Goal: Transaction & Acquisition: Purchase product/service

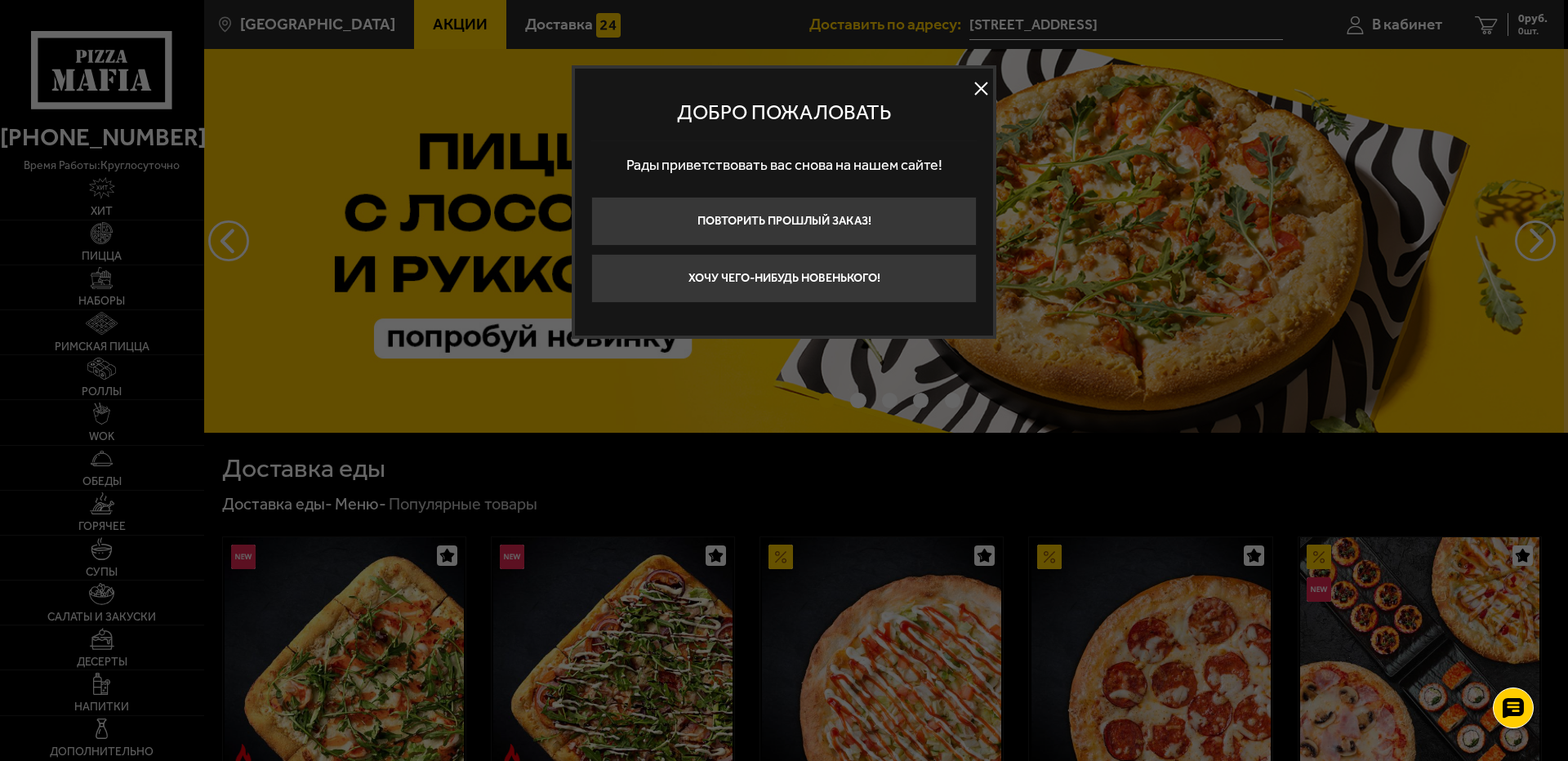
click at [979, 81] on button at bounding box center [980, 88] width 24 height 24
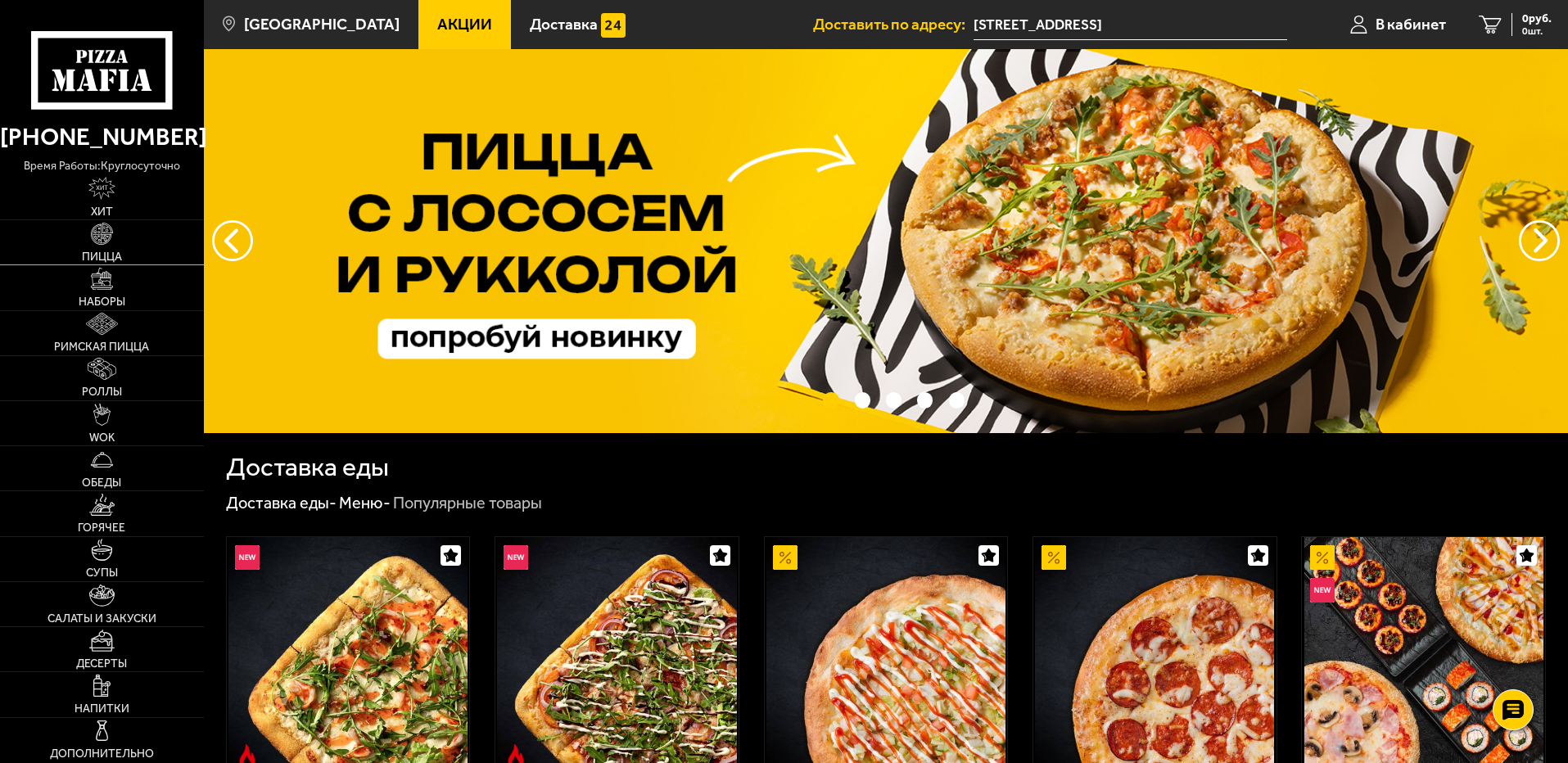
click at [94, 245] on img at bounding box center [102, 233] width 22 height 22
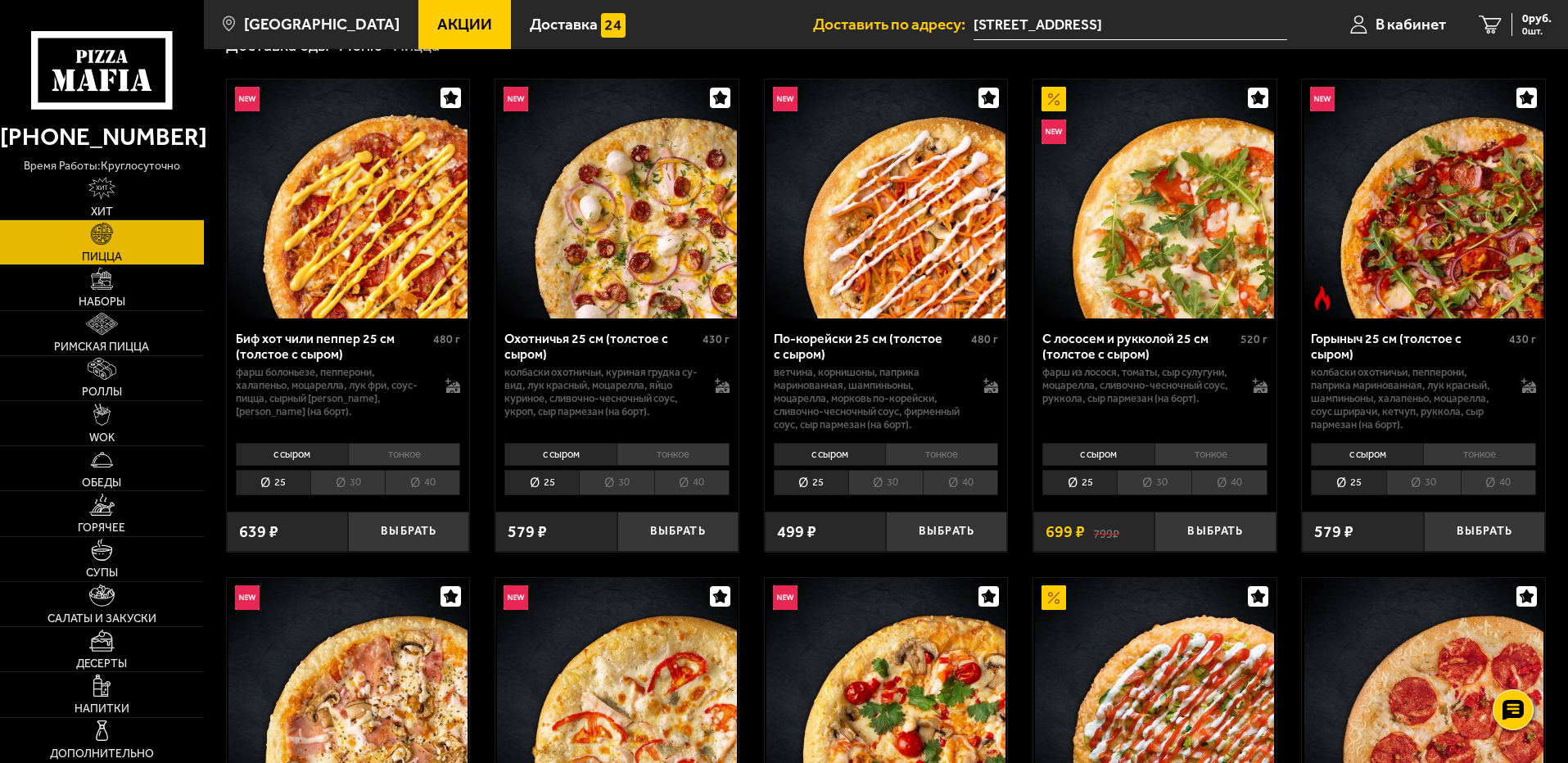
scroll to position [82, 0]
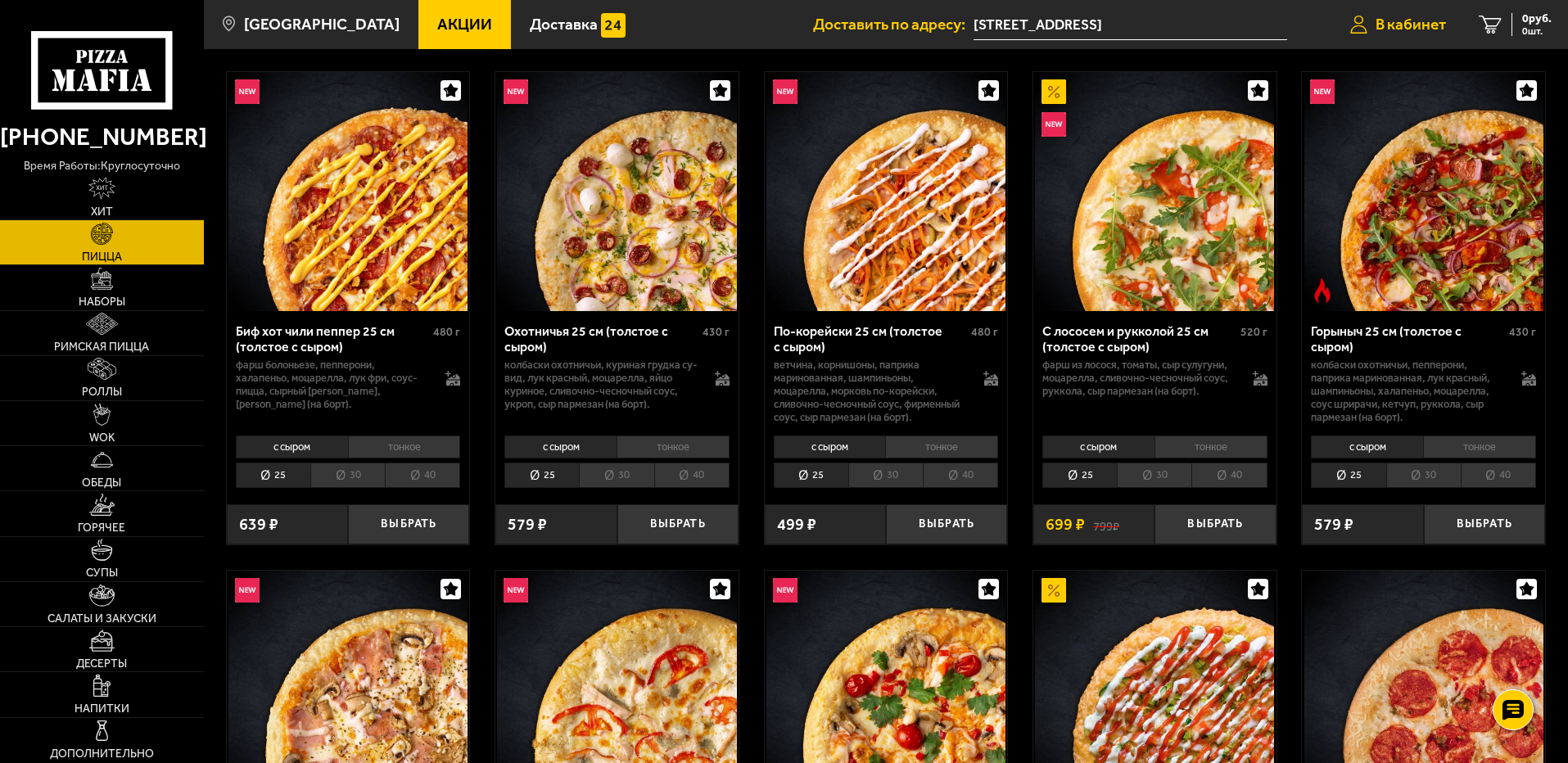
click at [1390, 28] on span "В кабинет" at bounding box center [1410, 24] width 70 height 15
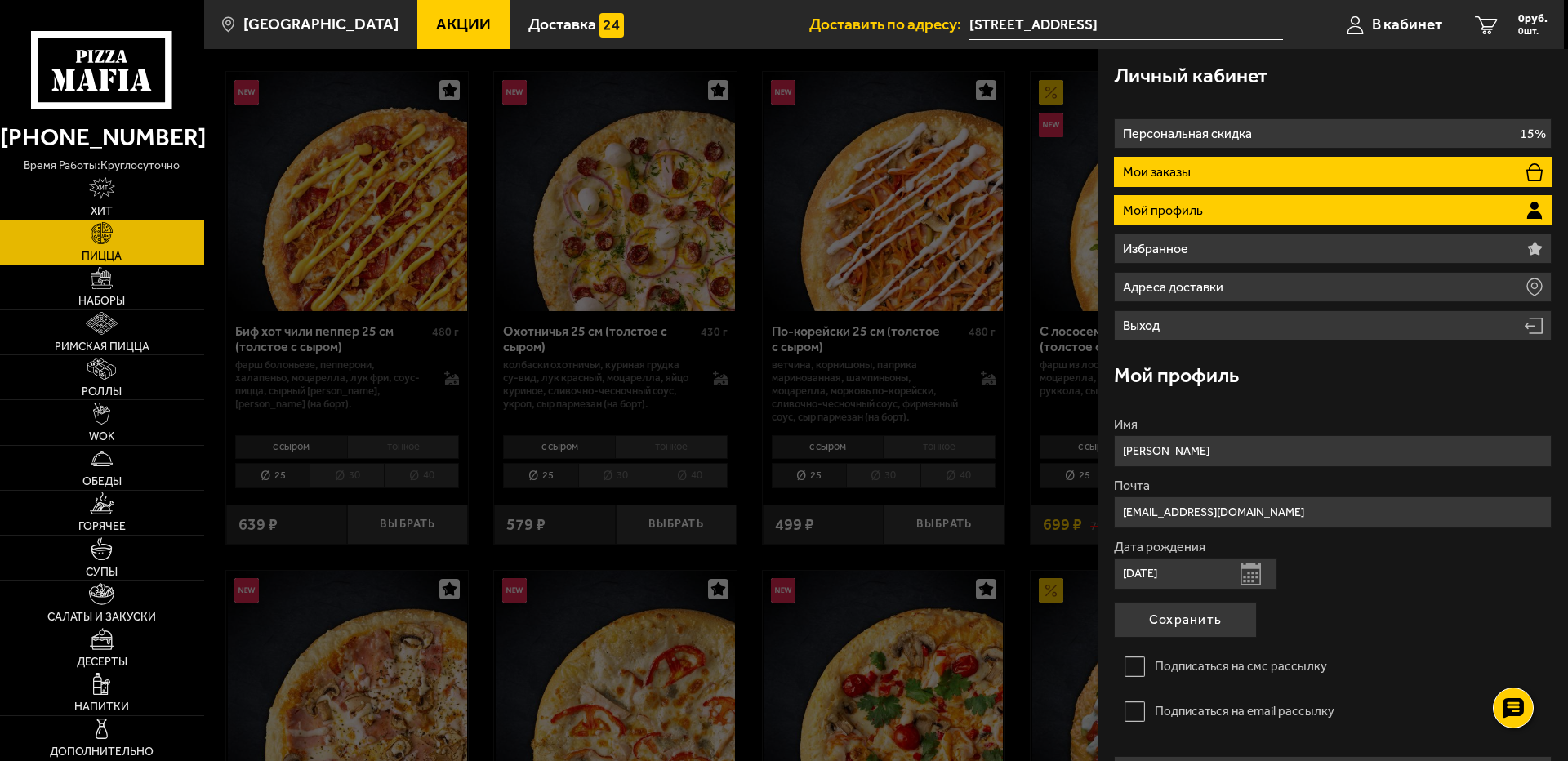
click at [1157, 174] on p "Мои заказы" at bounding box center [1158, 172] width 72 height 13
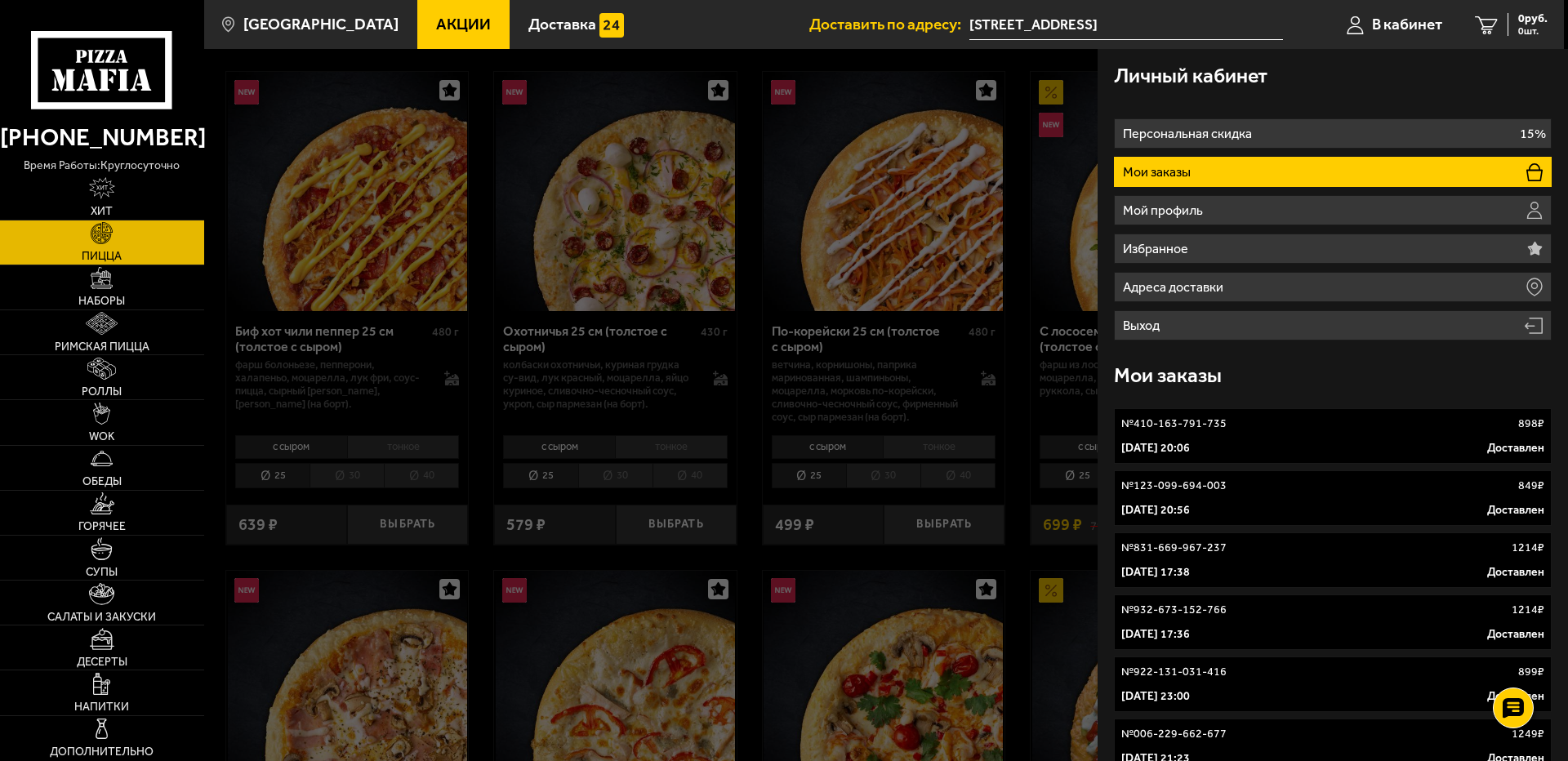
click at [1189, 451] on p "[DATE] 20:06" at bounding box center [1155, 447] width 68 height 16
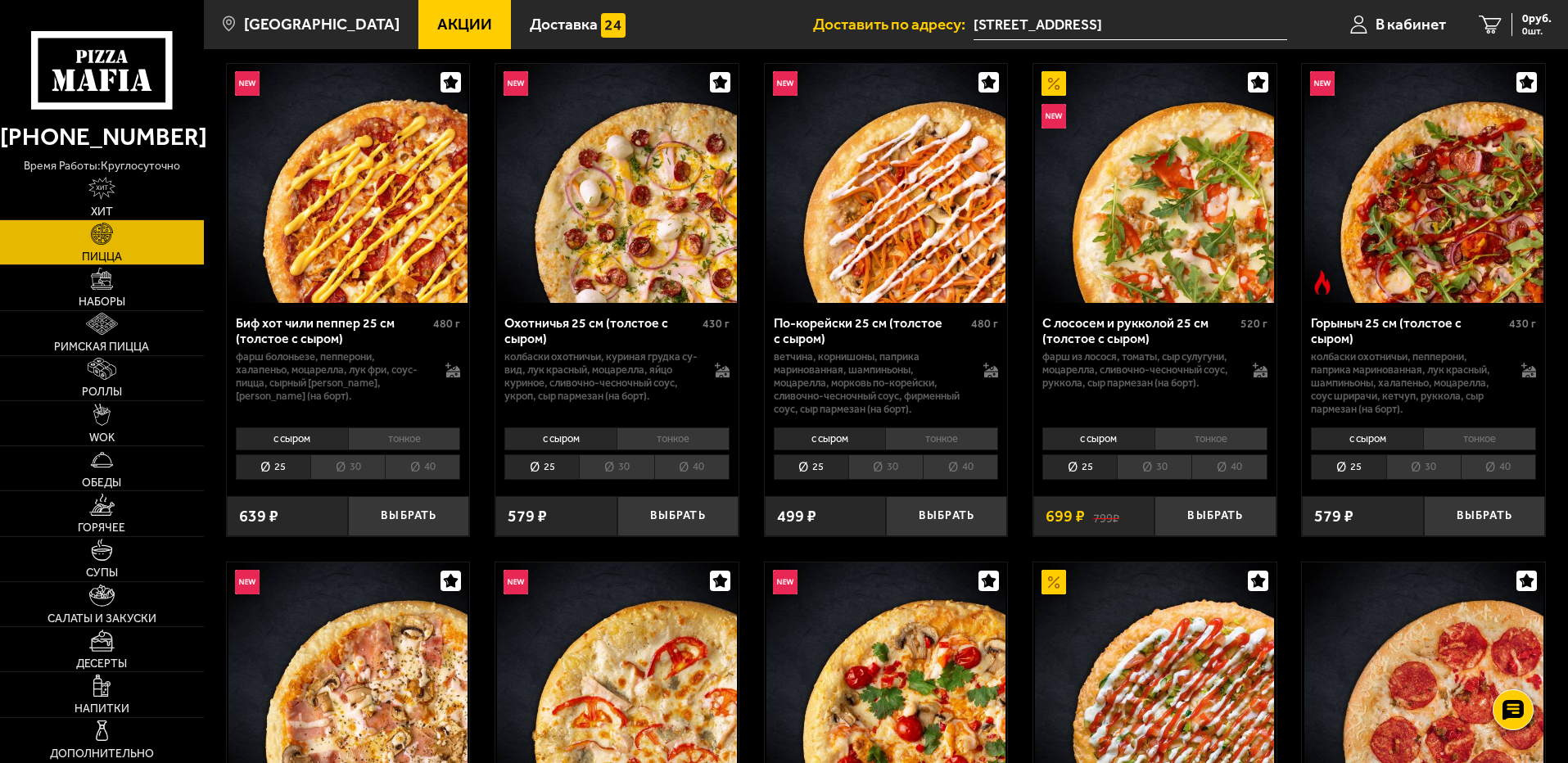
scroll to position [82, 0]
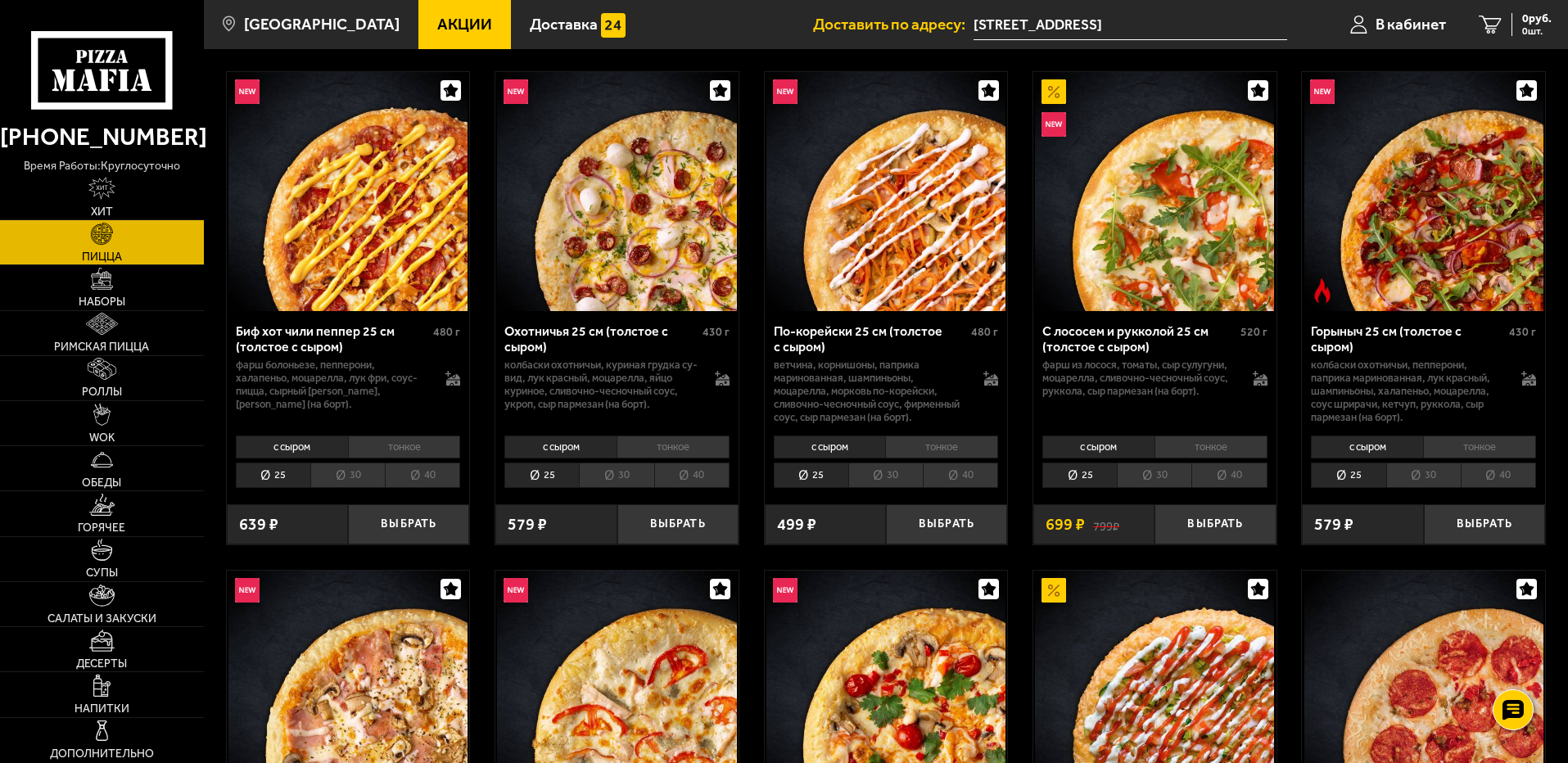
click at [347, 471] on li "30" at bounding box center [347, 475] width 74 height 25
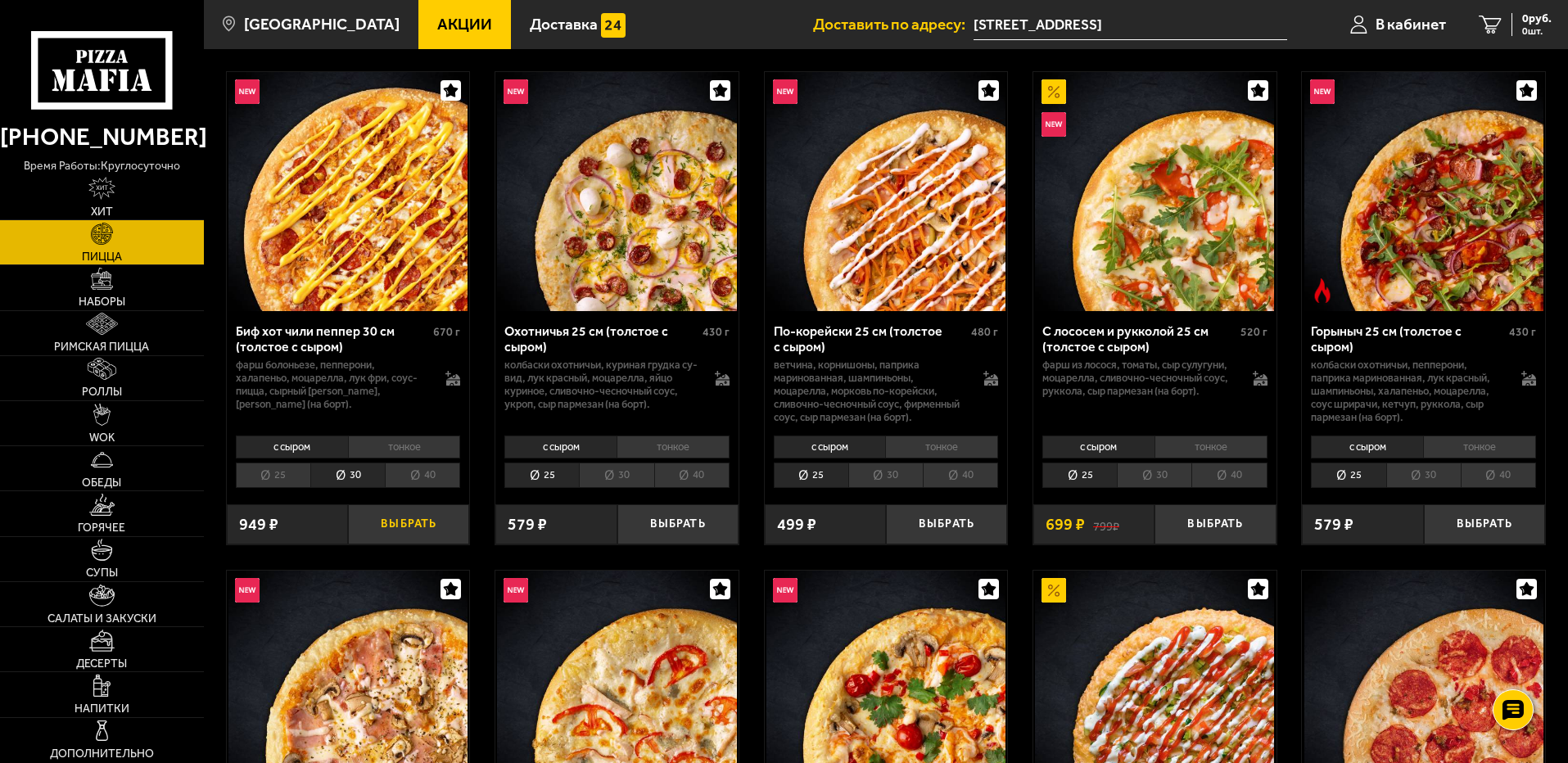
click at [415, 527] on button "Выбрать" at bounding box center [408, 524] width 121 height 40
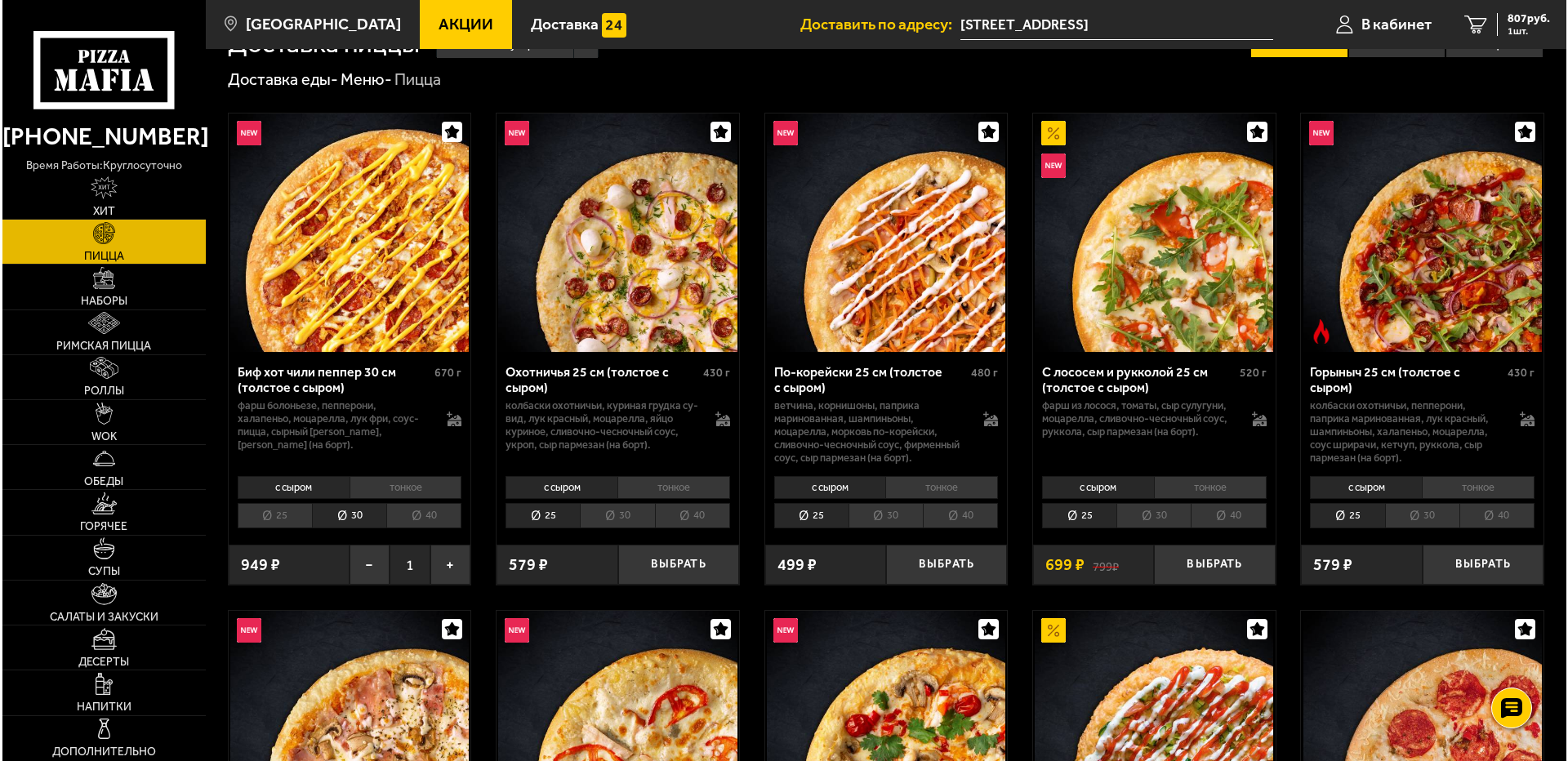
scroll to position [0, 0]
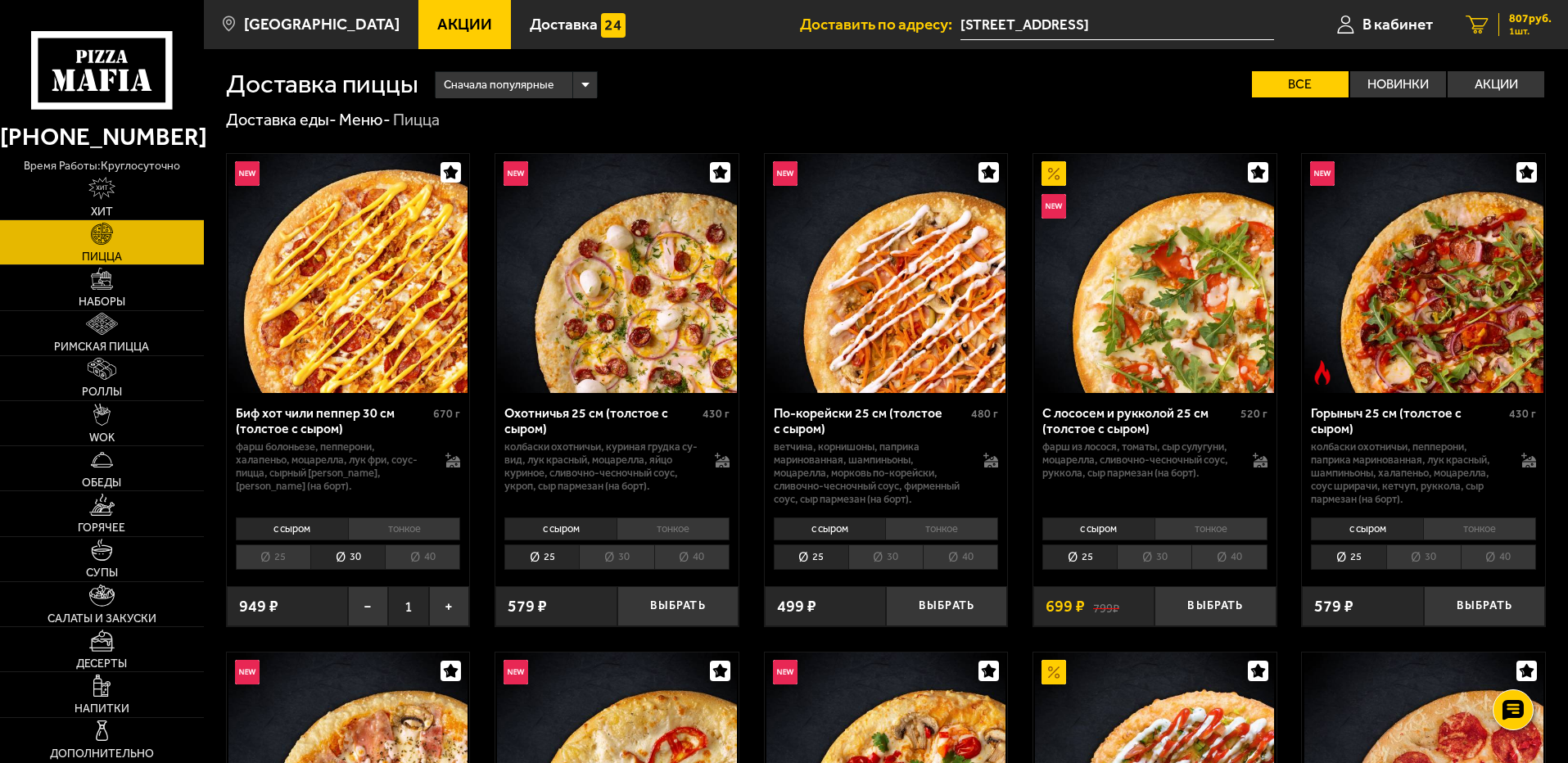
click at [1504, 26] on div "807 руб. 1 шт." at bounding box center [1525, 24] width 53 height 23
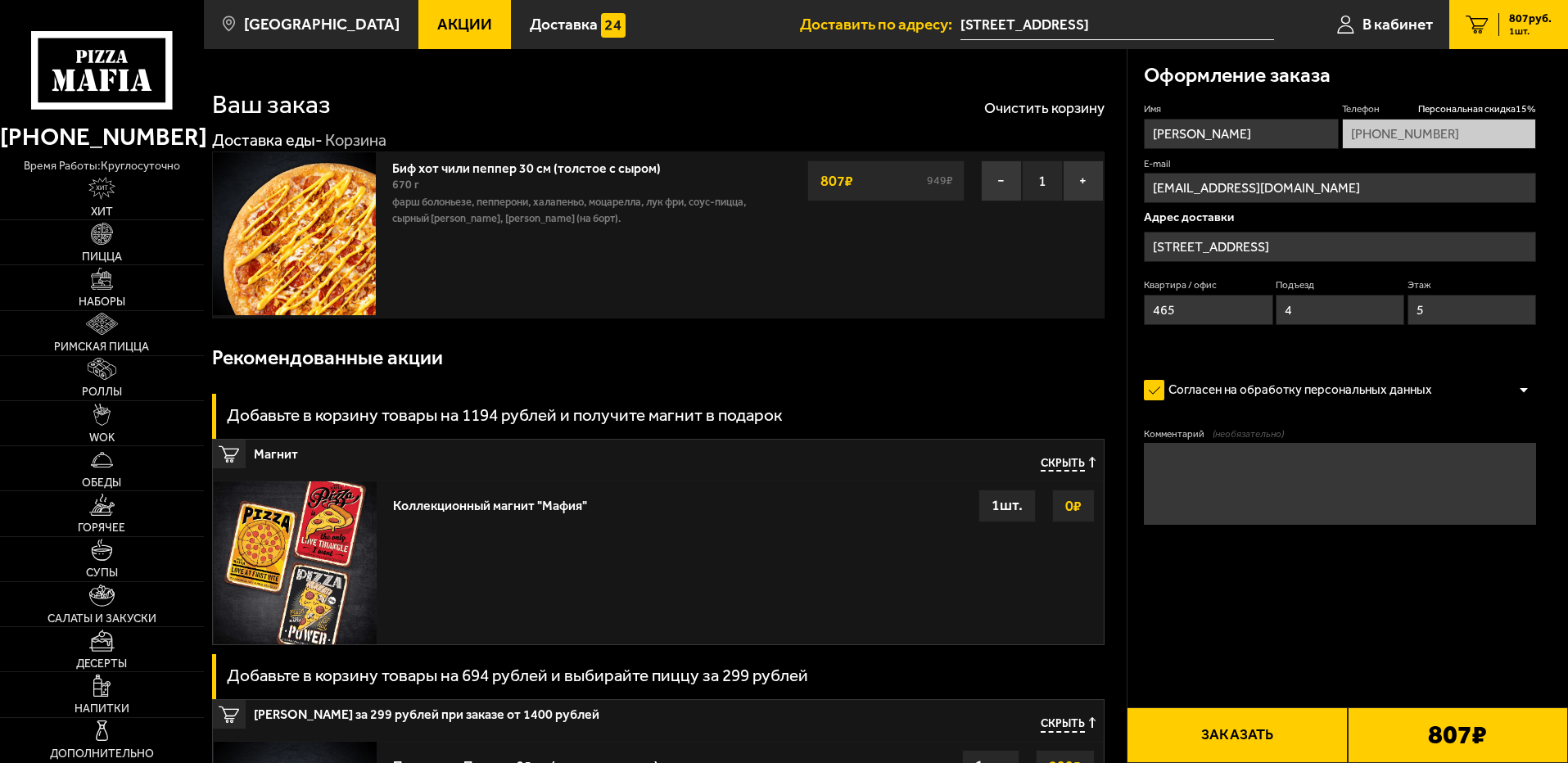
type input "[STREET_ADDRESS][PERSON_NAME]"
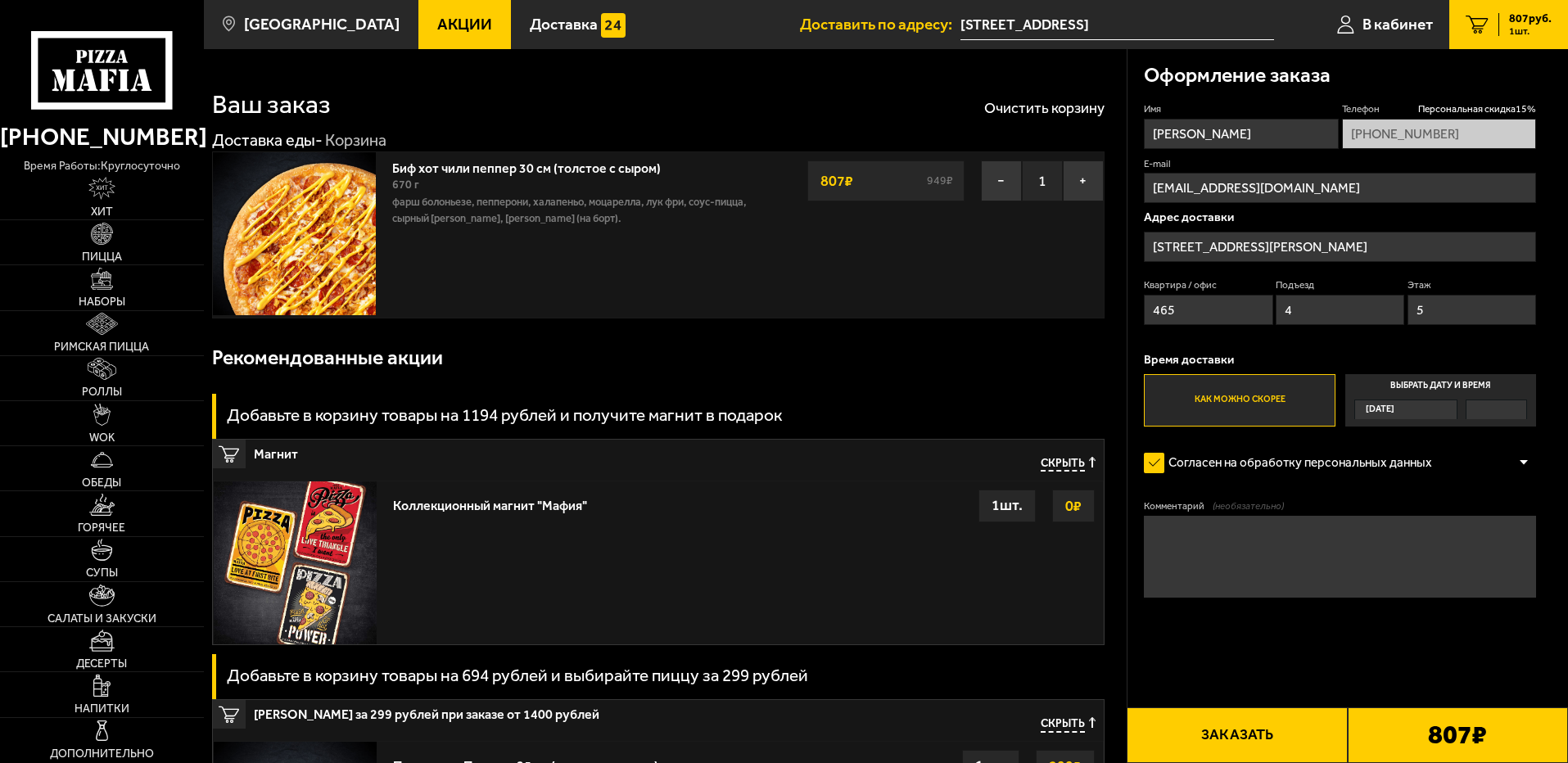
click at [1258, 739] on button "Заказать" at bounding box center [1237, 735] width 221 height 56
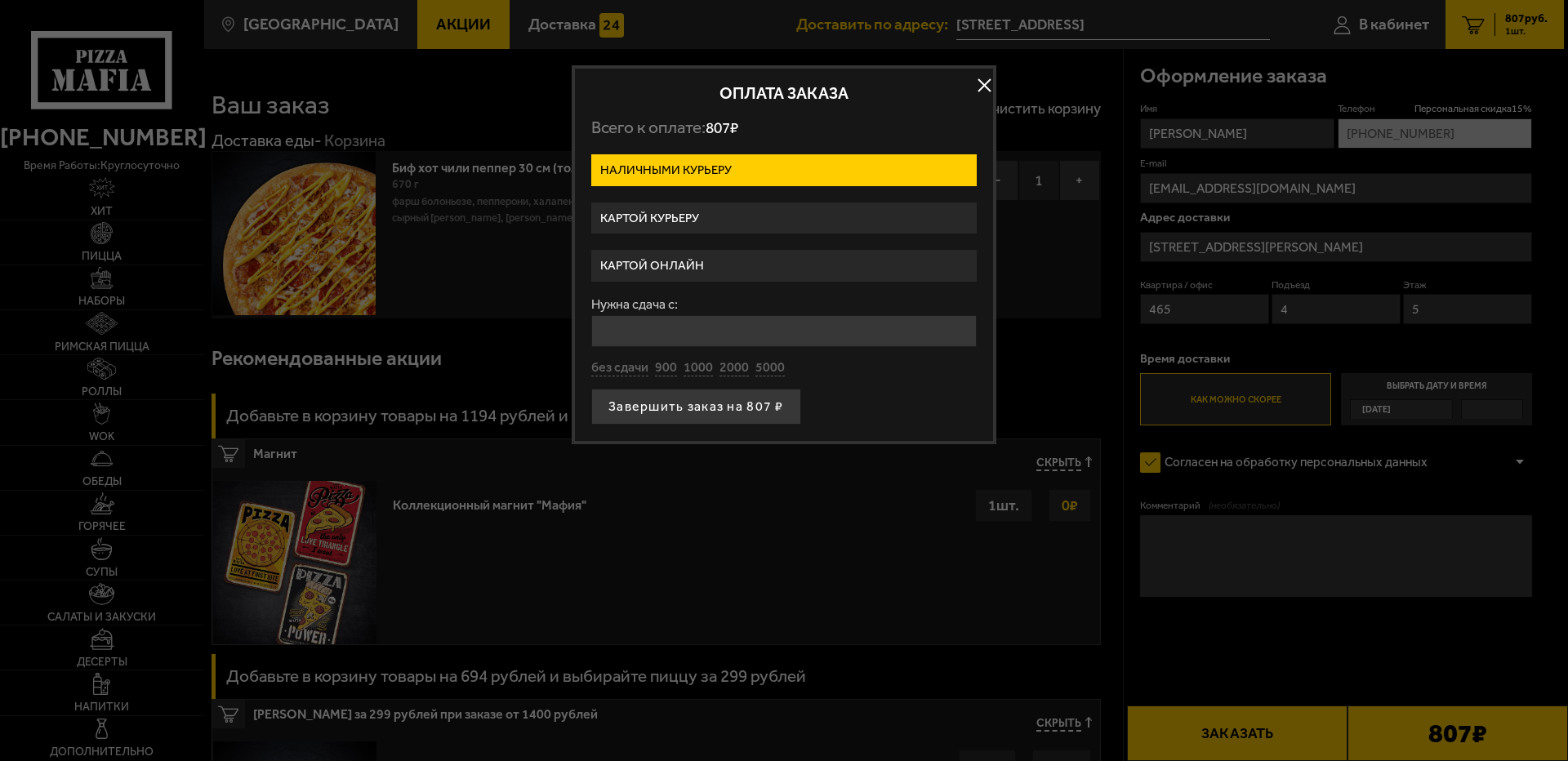
click at [686, 265] on label "Картой онлайн" at bounding box center [783, 265] width 385 height 32
click at [0, 0] on input "Картой онлайн" at bounding box center [0, 0] width 0 height 0
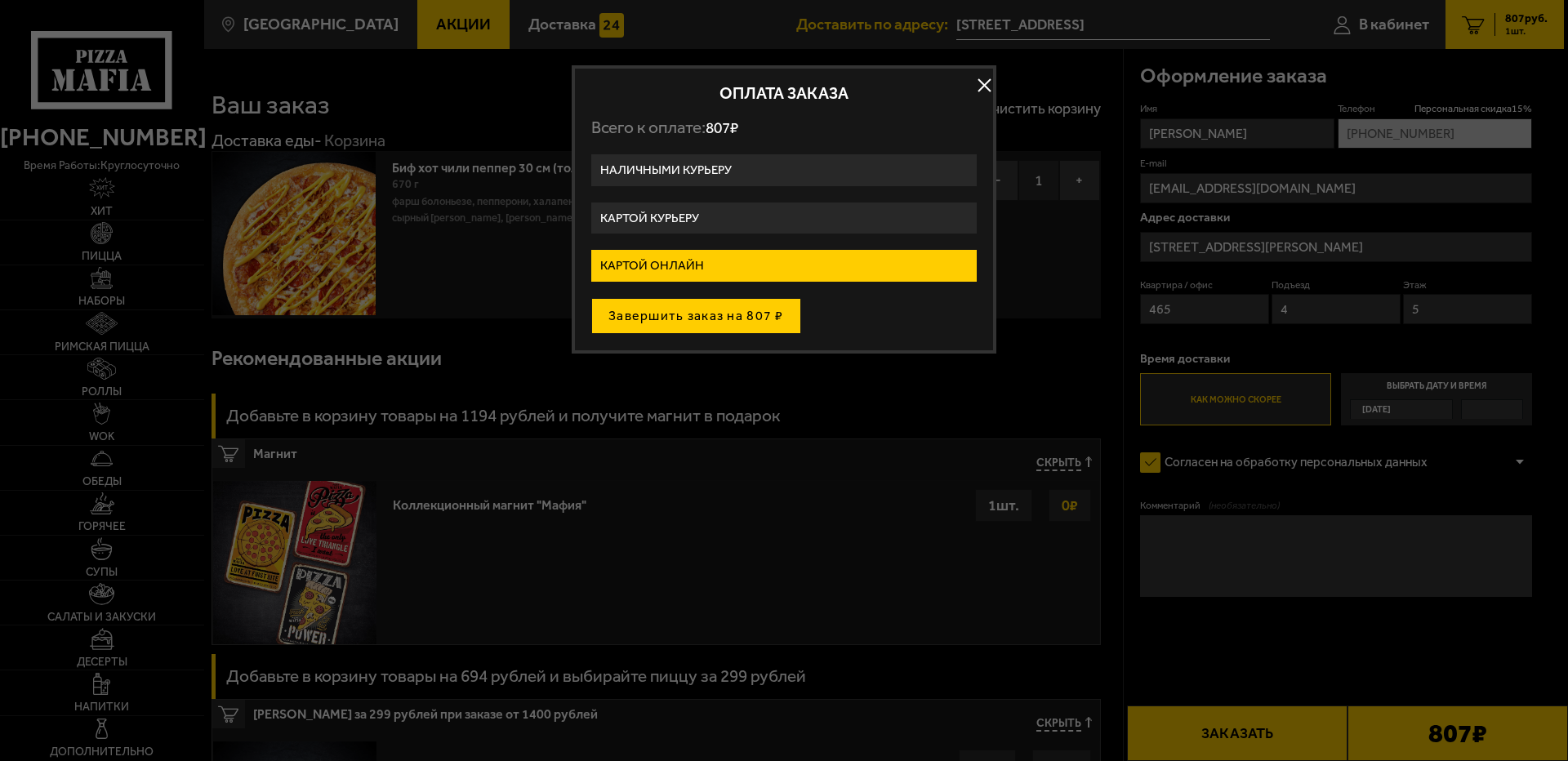
click at [711, 308] on button "Завершить заказ на 807 ₽" at bounding box center [695, 316] width 210 height 36
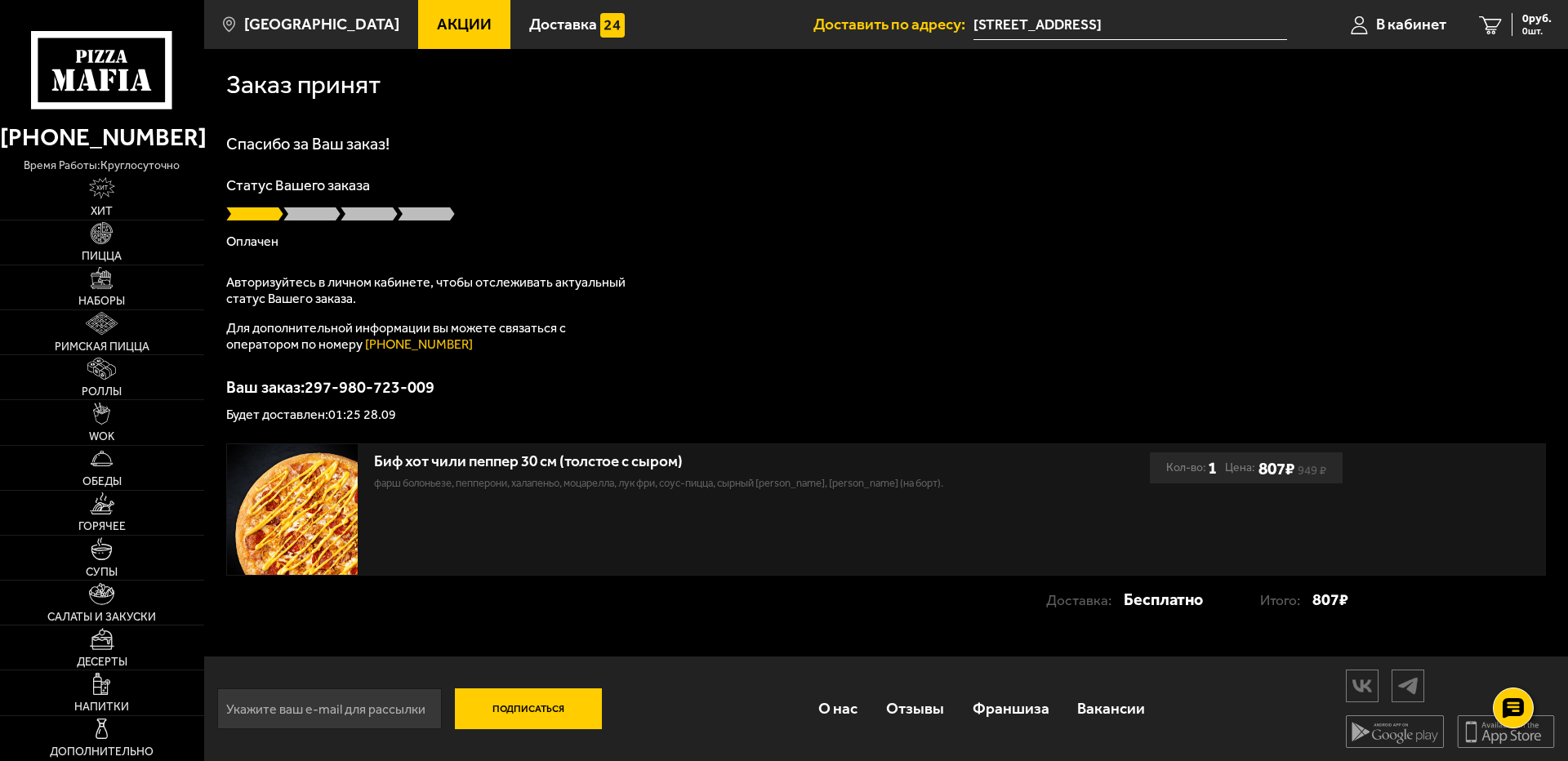
click at [862, 249] on div "Спасибо за Ваш заказ! Статус Вашего заказа Оплачен Авторизуйтесь в личном кабин…" at bounding box center [885, 278] width 1319 height 286
click at [808, 308] on div "Спасибо за Ваш заказ! Статус Вашего заказа Готовится Авторизуйтесь в личном каб…" at bounding box center [885, 278] width 1319 height 286
